Goal: Task Accomplishment & Management: Manage account settings

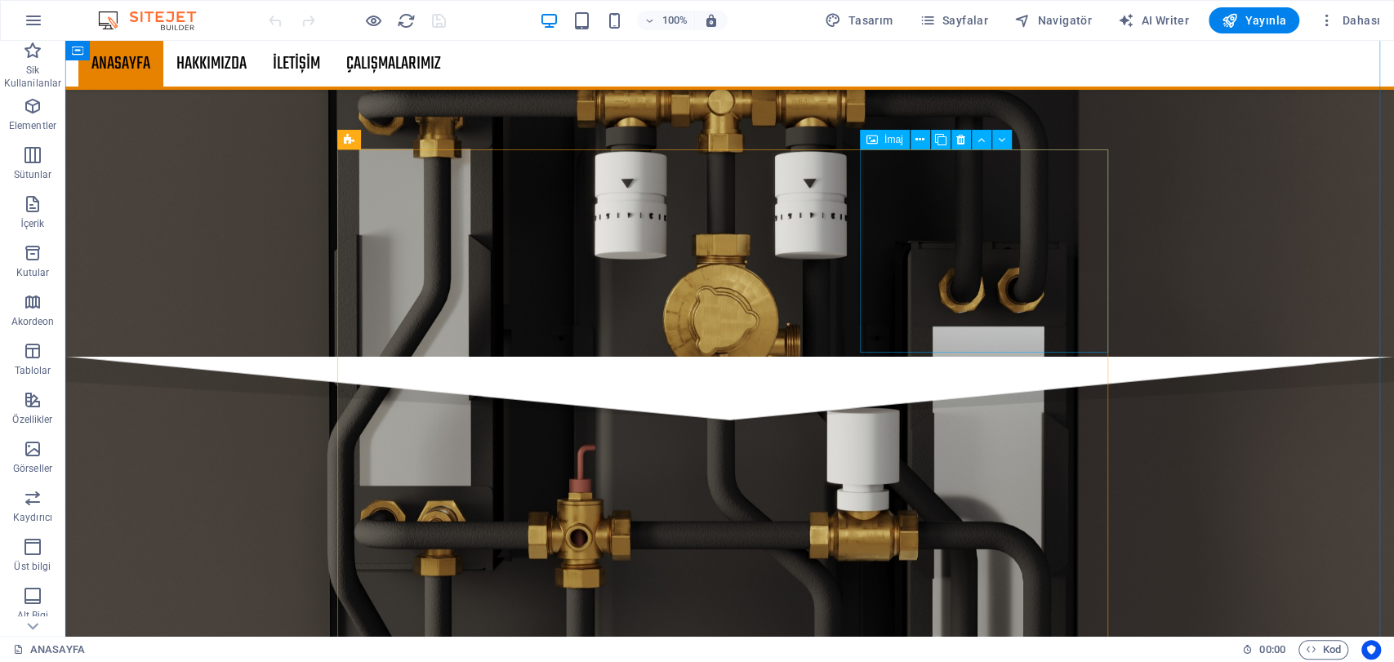
scroll to position [2540, 0]
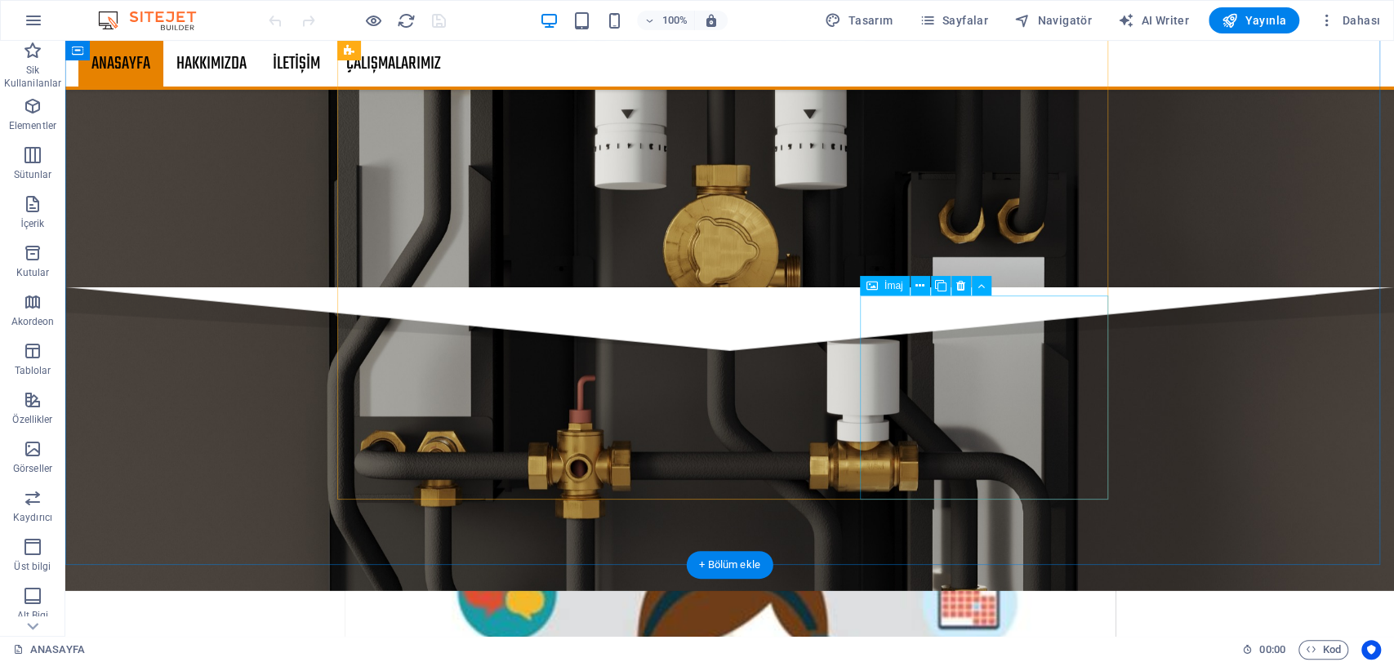
select select "%"
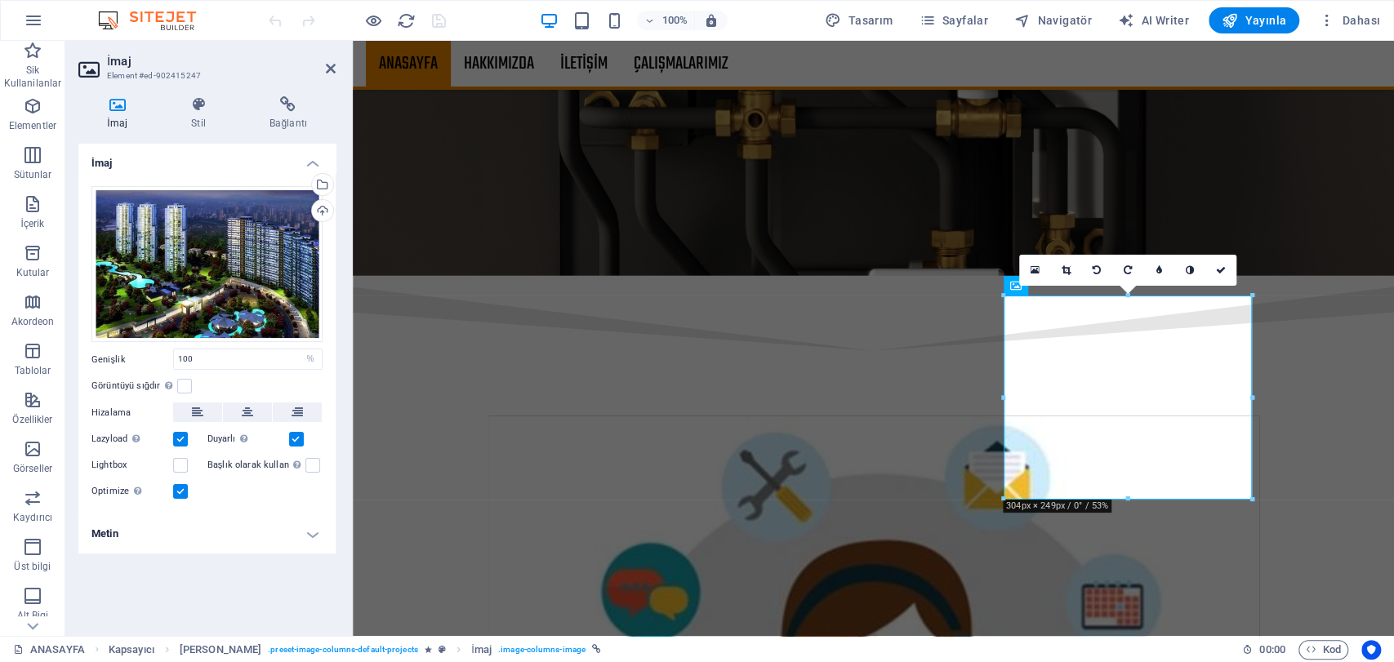
click at [215, 533] on h4 "Metin" at bounding box center [206, 533] width 257 height 39
drag, startPoint x: 255, startPoint y: 567, endPoint x: 151, endPoint y: 563, distance: 103.8
click at [152, 563] on div "Alternatif metin Alternatif metin, görselleri görüntüleyemeyen cihazlar tarafın…" at bounding box center [206, 567] width 231 height 20
paste input "E"
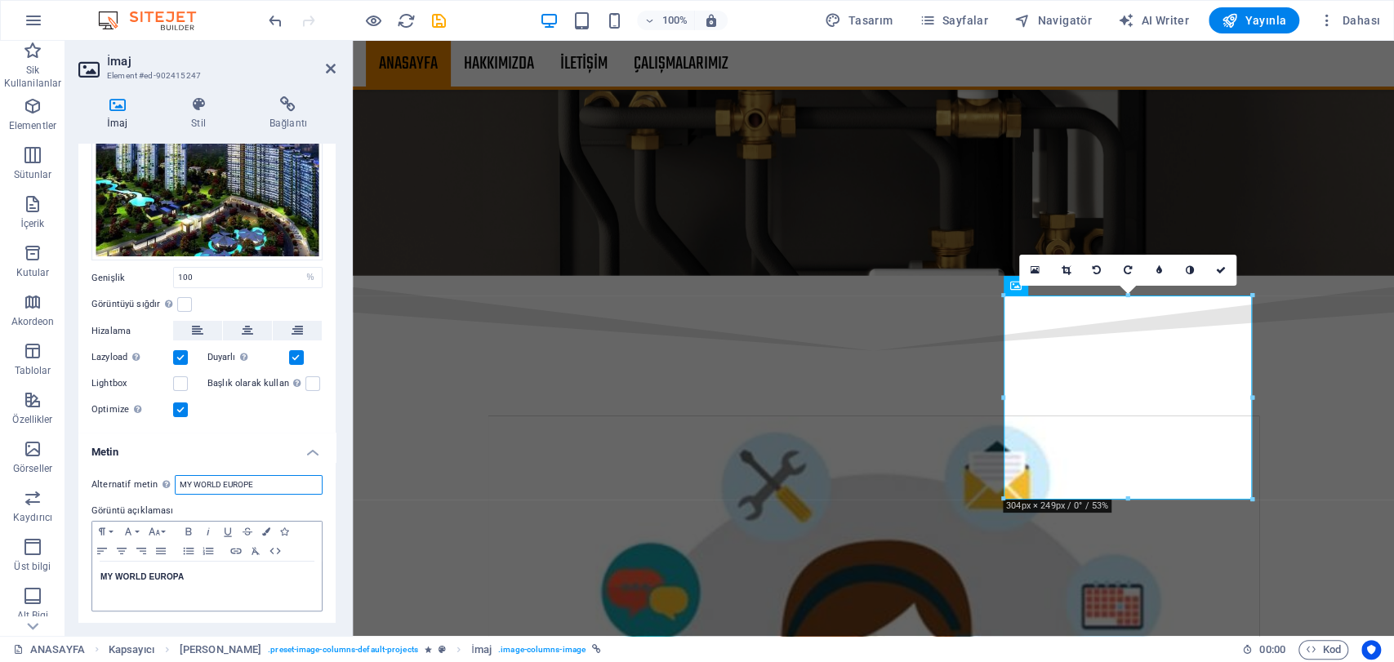
type input "MY WORLD EUROPE"
click at [180, 575] on h4 "MY WORLD EUROPA" at bounding box center [206, 577] width 213 height 15
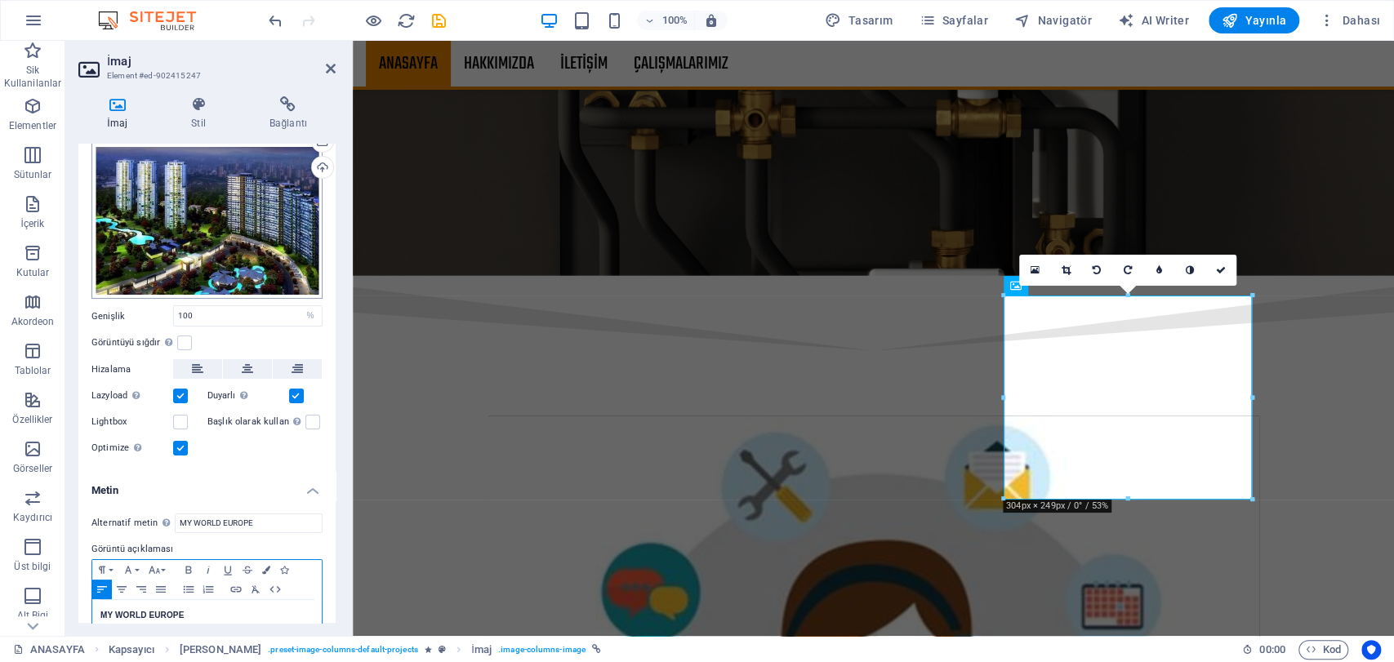
scroll to position [0, 0]
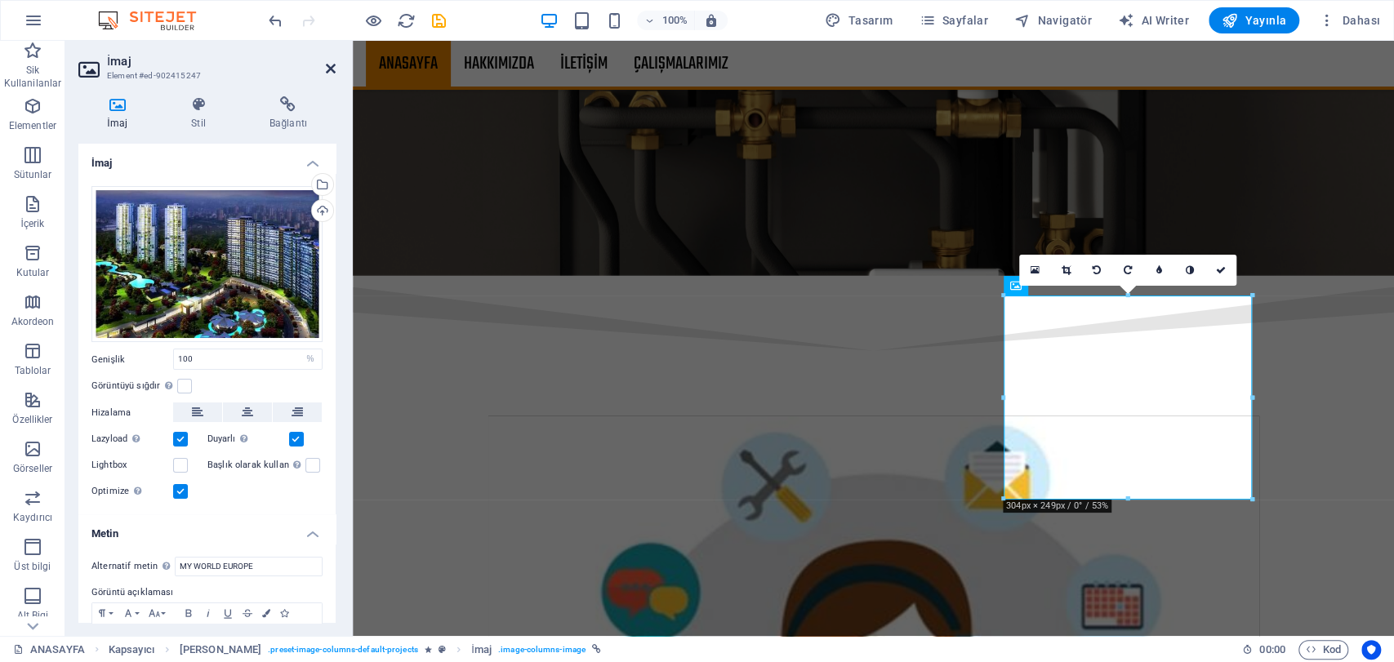
click at [331, 67] on icon at bounding box center [331, 68] width 10 height 13
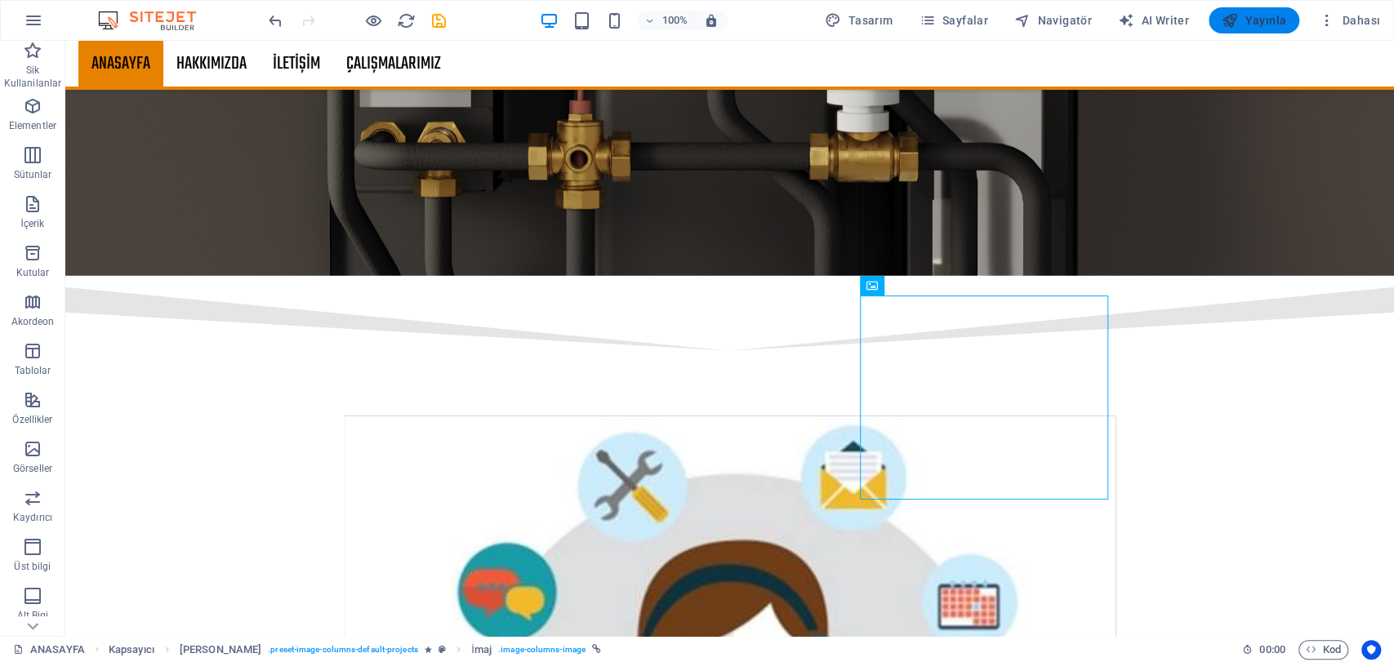
click at [1228, 20] on icon "button" at bounding box center [1230, 20] width 16 height 16
